Goal: Task Accomplishment & Management: Use online tool/utility

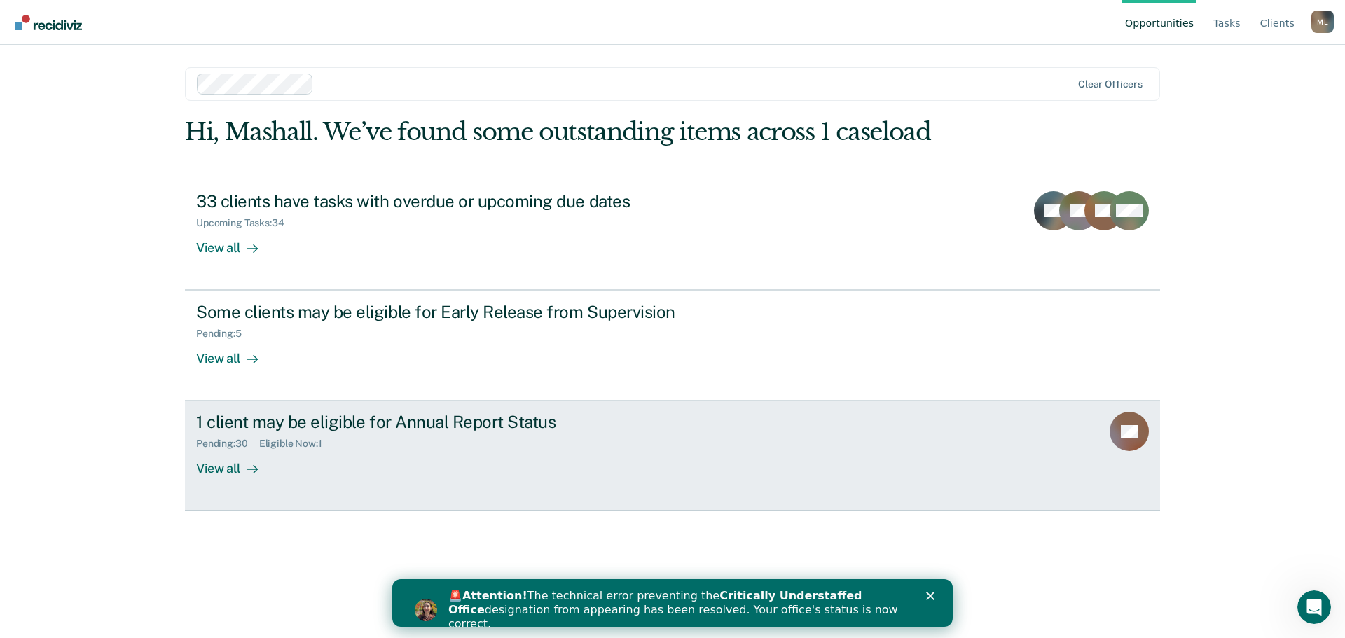
click at [334, 417] on div "1 client may be eligible for Annual Report Status" at bounding box center [442, 422] width 492 height 20
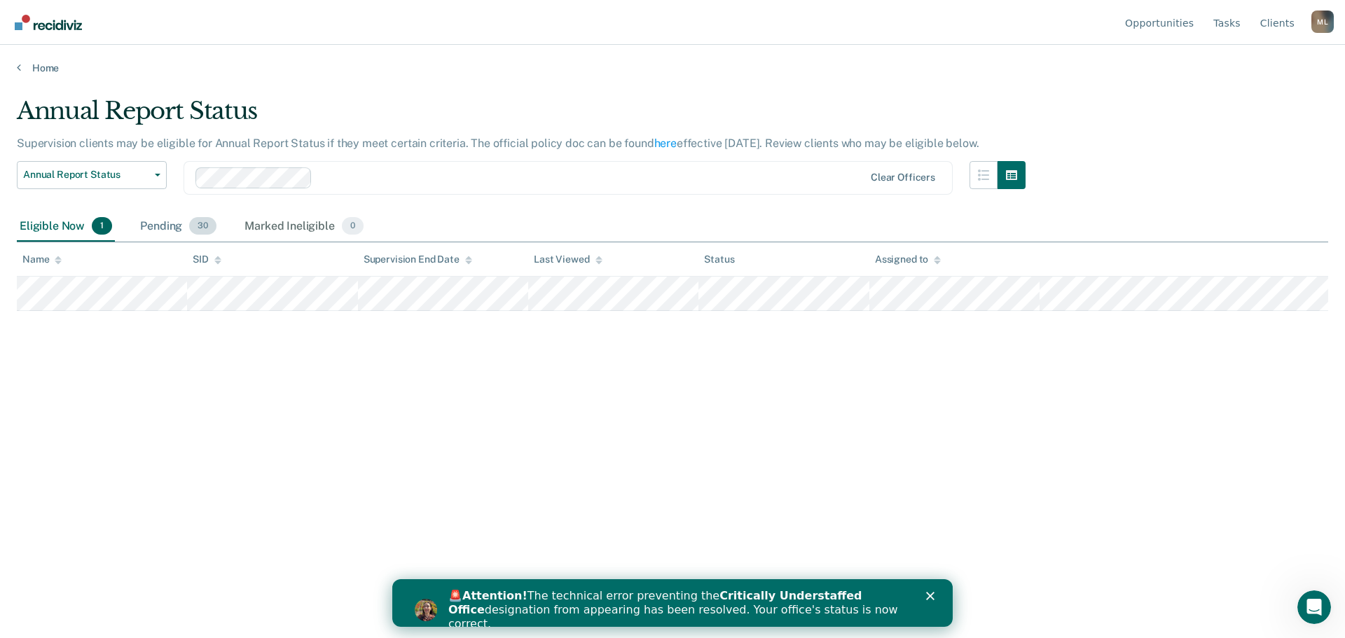
click at [164, 228] on div "Pending 30" at bounding box center [178, 226] width 82 height 31
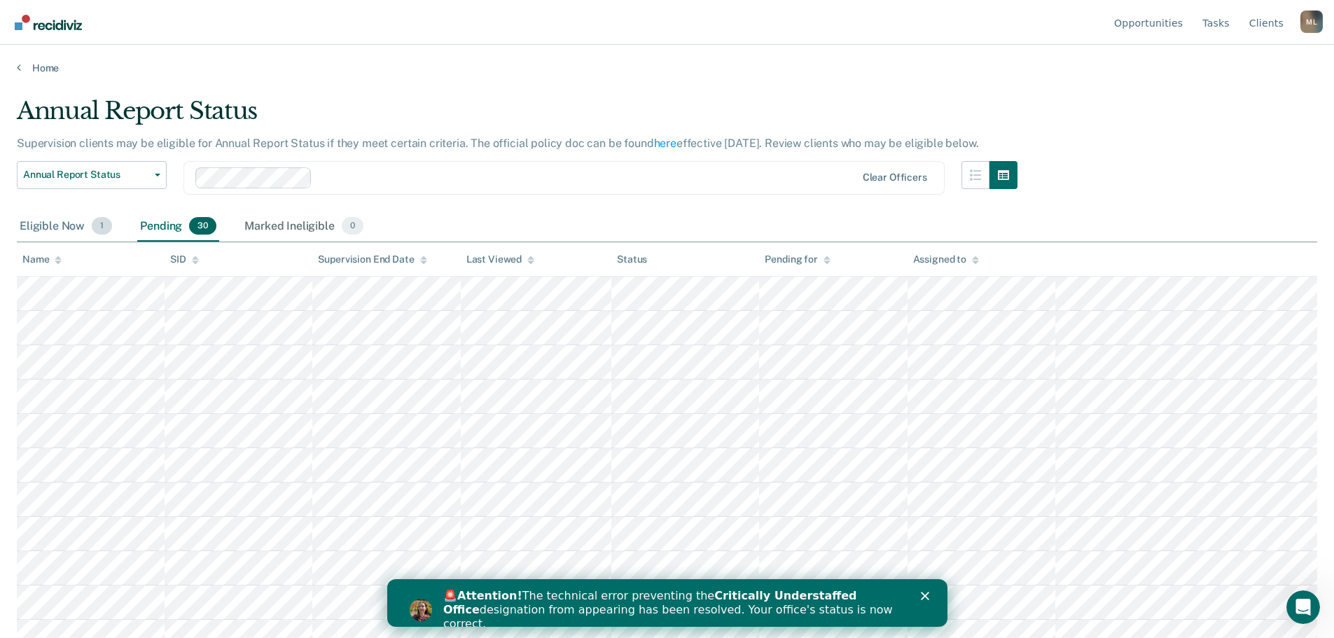
click at [50, 224] on div "Eligible Now 1" at bounding box center [66, 226] width 98 height 31
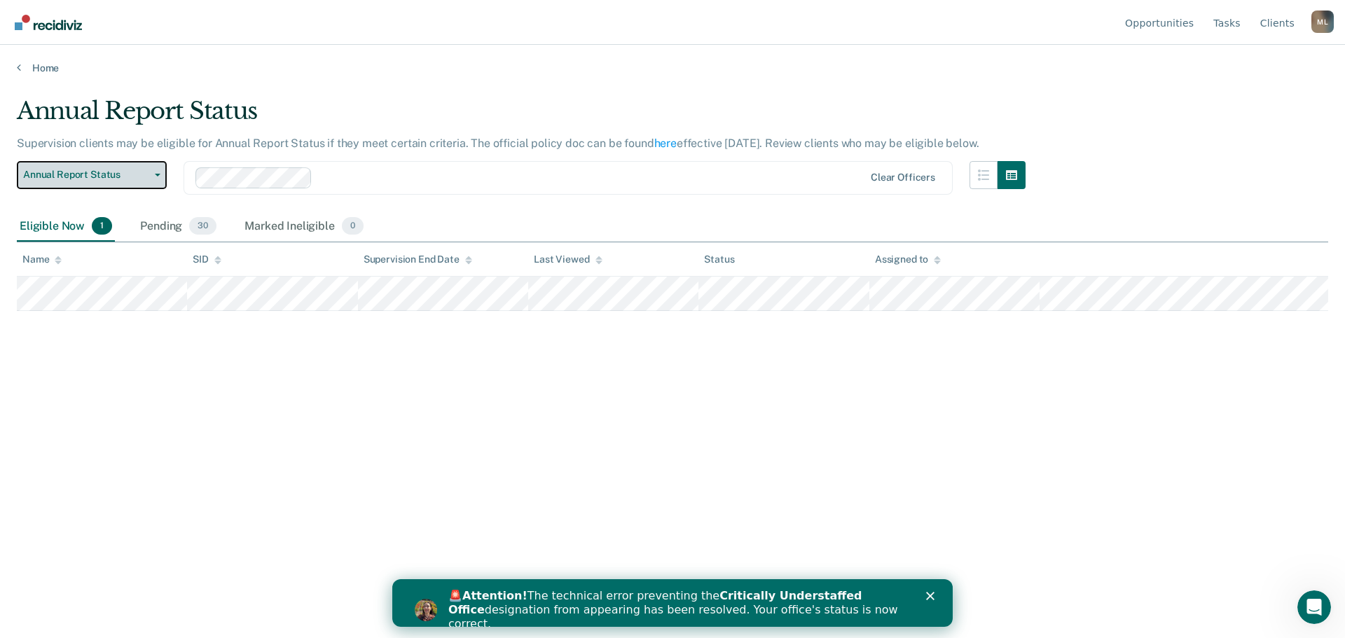
click at [134, 173] on span "Annual Report Status" at bounding box center [86, 175] width 126 height 12
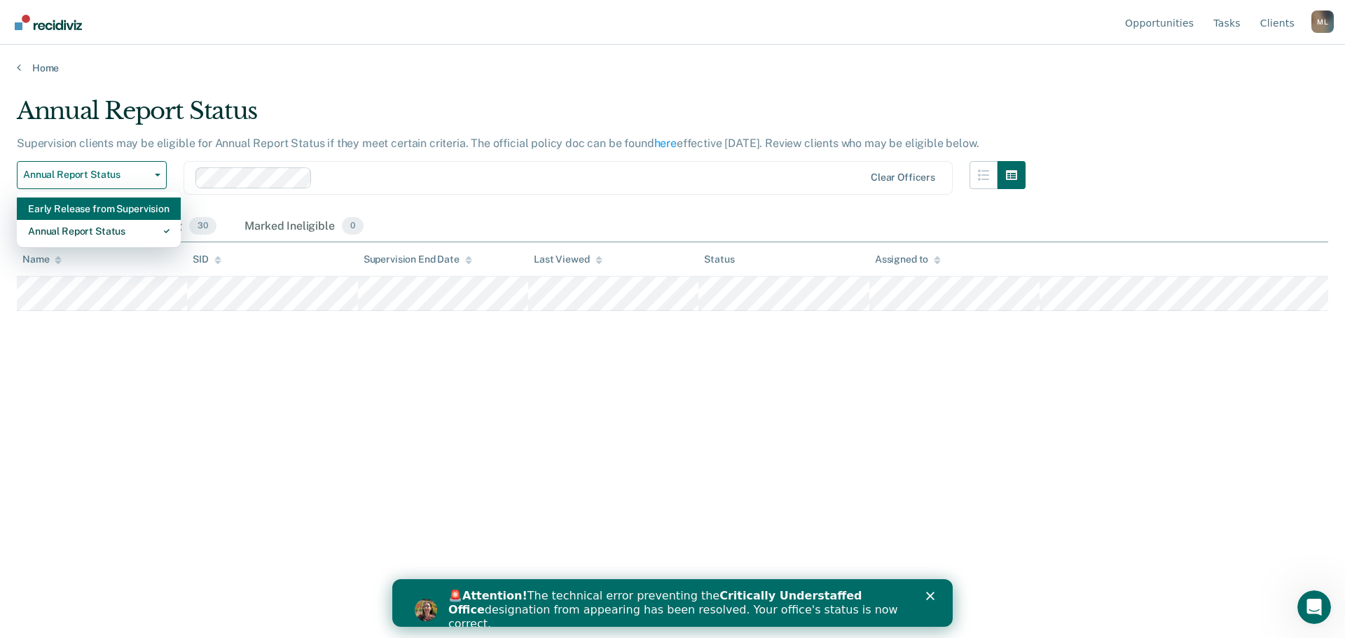
click at [125, 207] on div "Early Release from Supervision" at bounding box center [98, 208] width 141 height 22
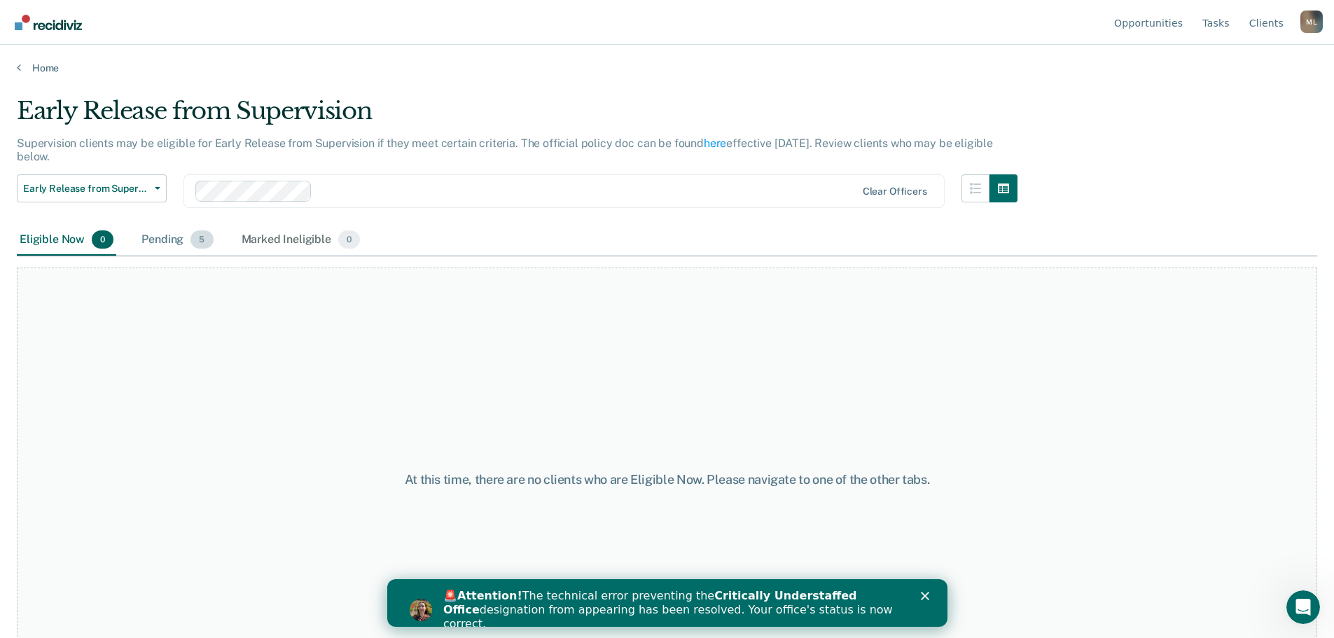
click at [160, 234] on div "Pending 5" at bounding box center [177, 240] width 77 height 31
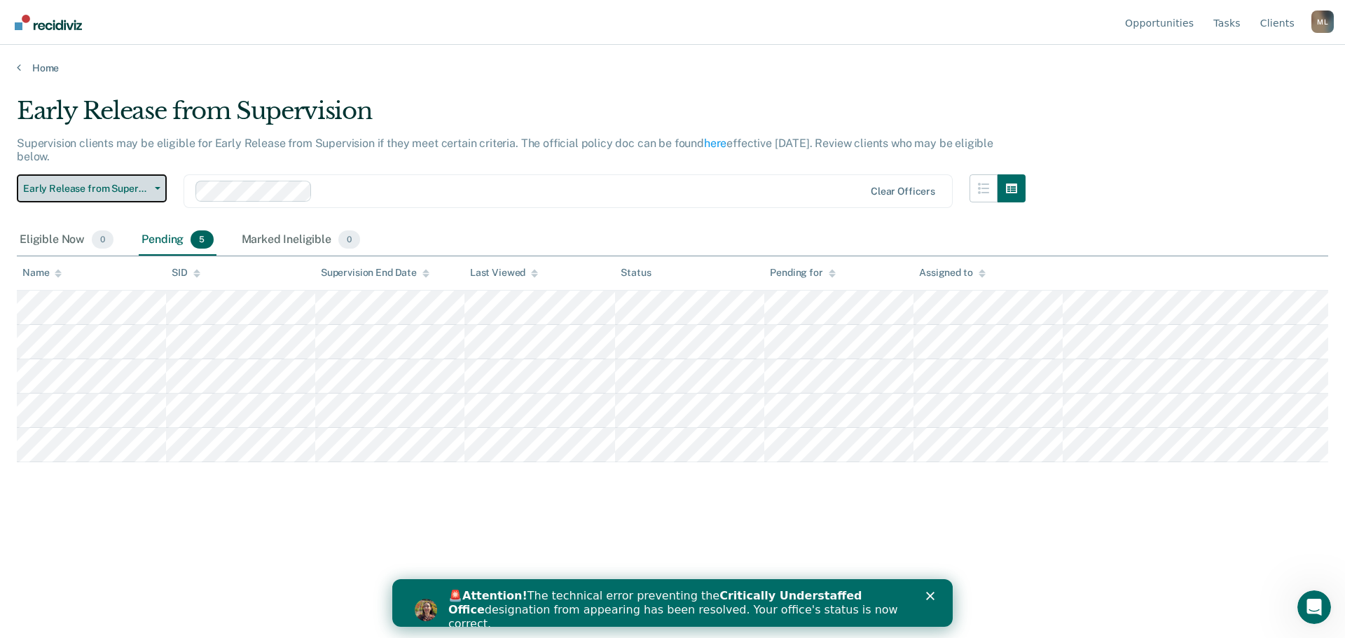
click at [149, 181] on button "Early Release from Supervision" at bounding box center [92, 188] width 150 height 28
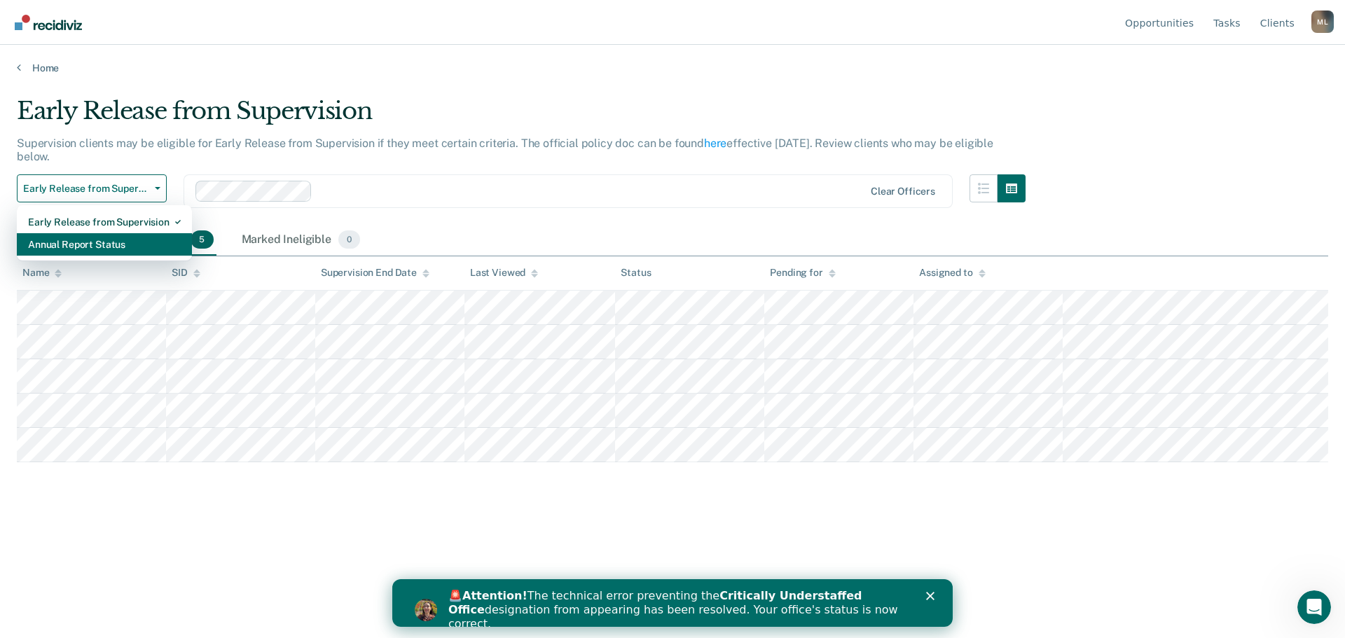
click at [116, 244] on div "Annual Report Status" at bounding box center [104, 244] width 153 height 22
